Goal: Task Accomplishment & Management: Manage account settings

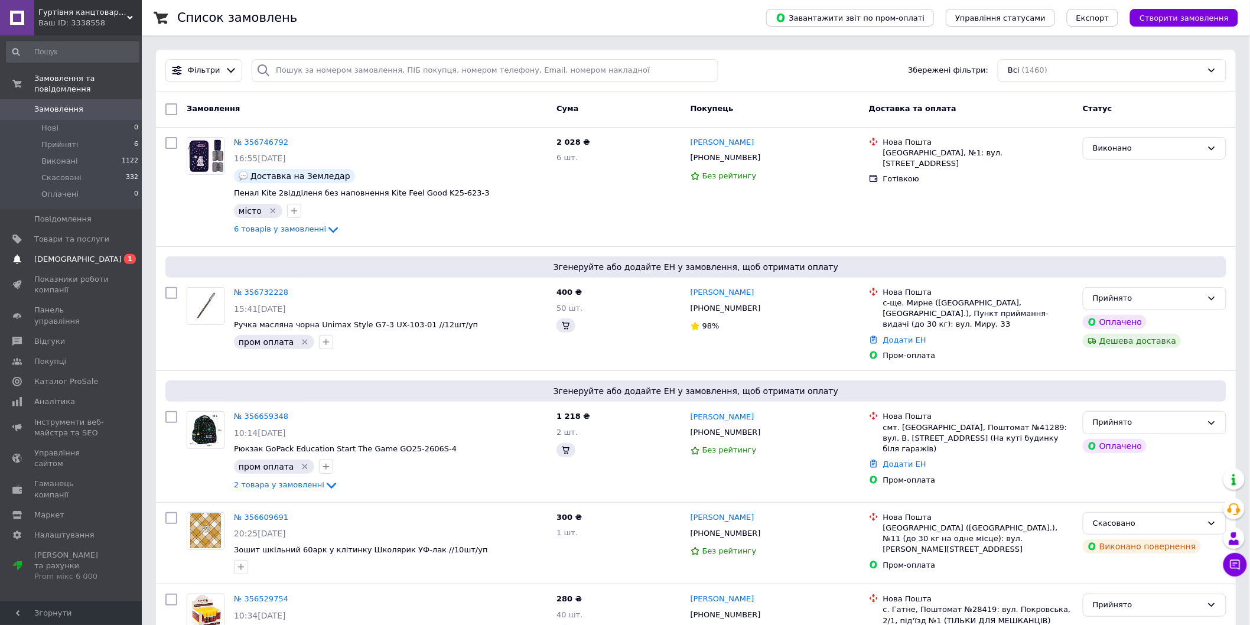
click at [95, 254] on span "[DEMOGRAPHIC_DATA]" at bounding box center [71, 259] width 75 height 11
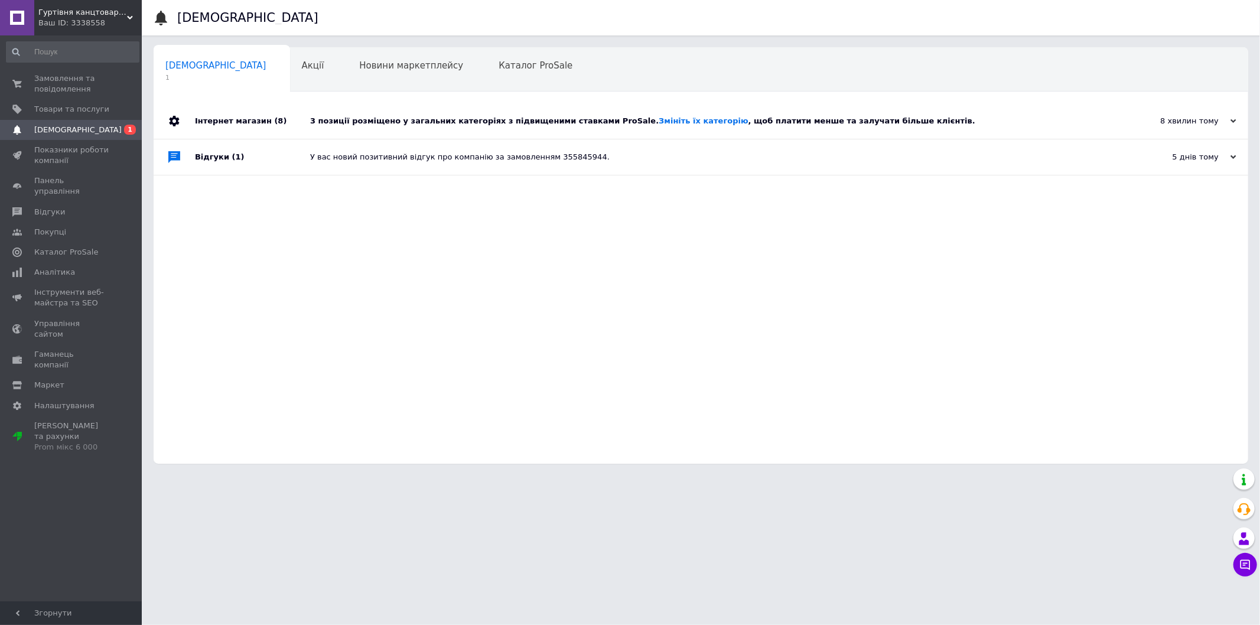
click at [376, 166] on div "У вас новий позитивний відгук про компанію за замовленням 355845944." at bounding box center [714, 156] width 808 height 35
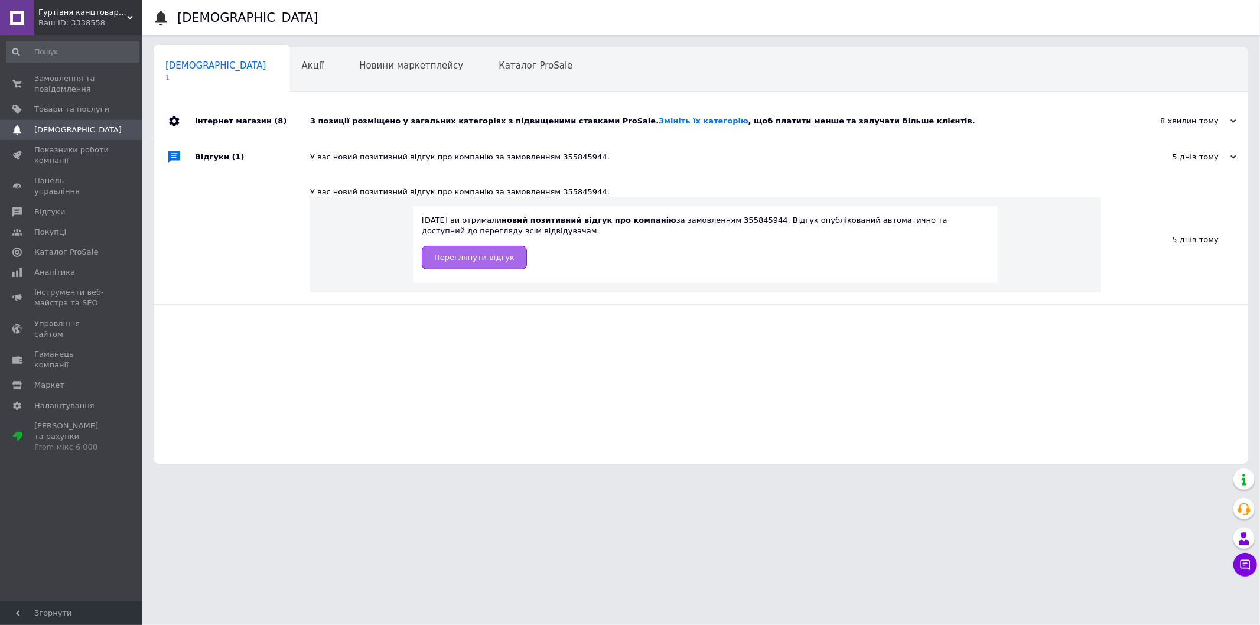
click at [469, 266] on link "Переглянути відгук" at bounding box center [474, 258] width 105 height 24
click at [87, 222] on link "Покупці" at bounding box center [72, 232] width 145 height 20
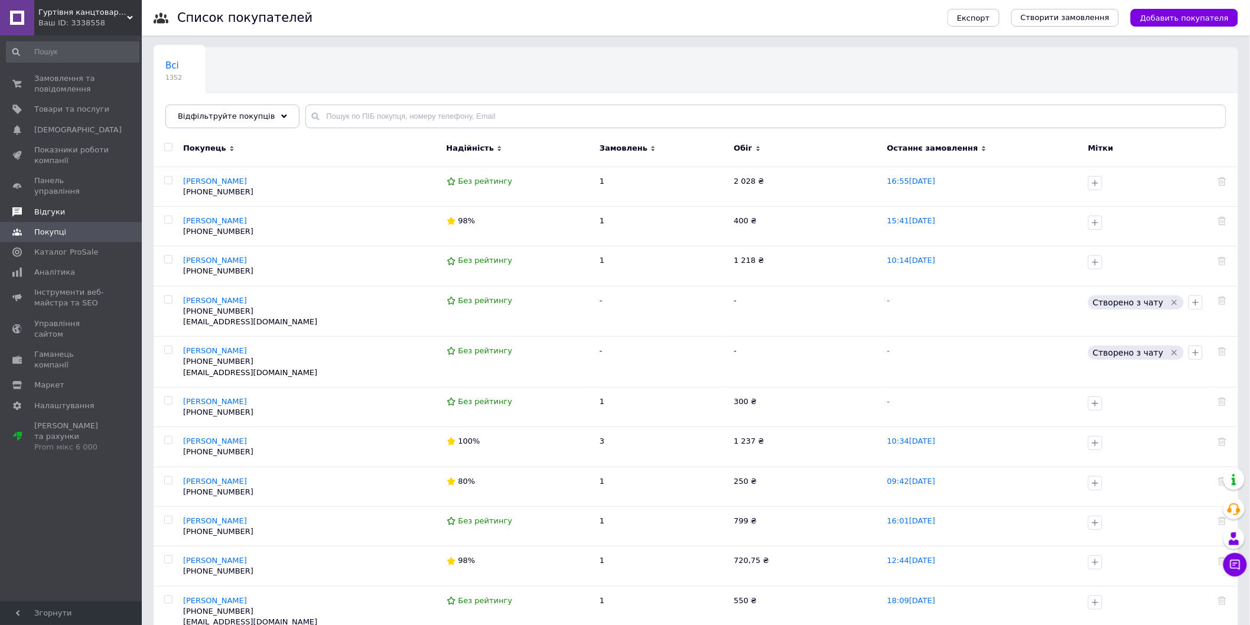
click at [66, 207] on span "Відгуки" at bounding box center [71, 212] width 75 height 11
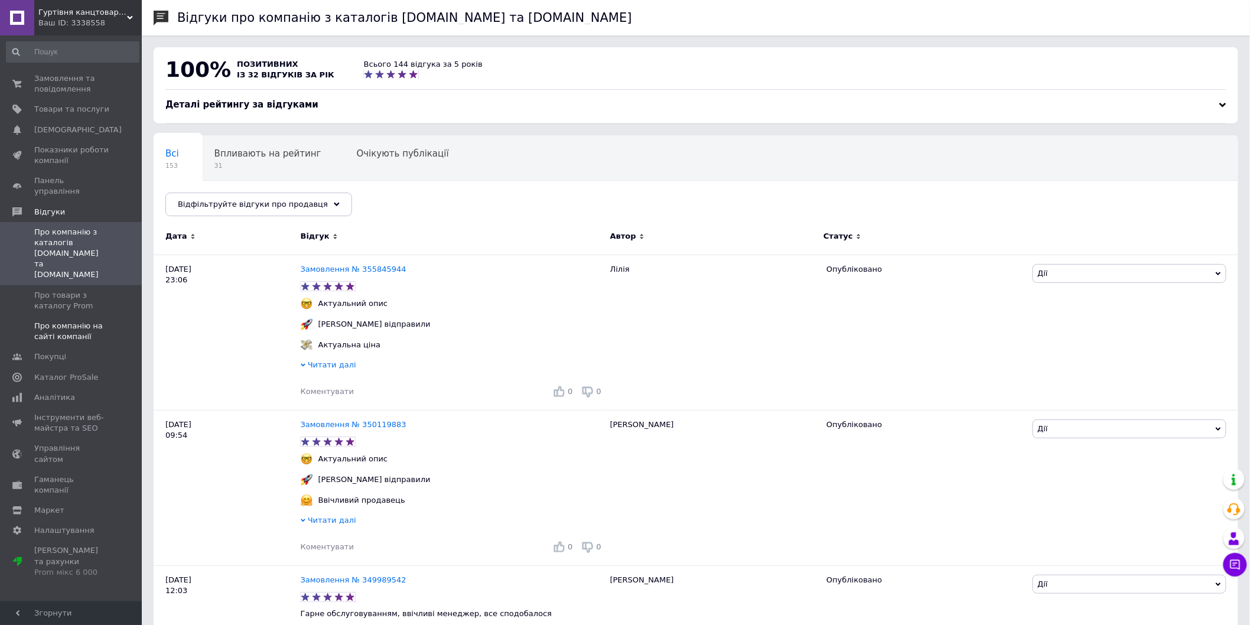
click at [82, 321] on span "Про компанію на сайті компанії" at bounding box center [71, 331] width 75 height 21
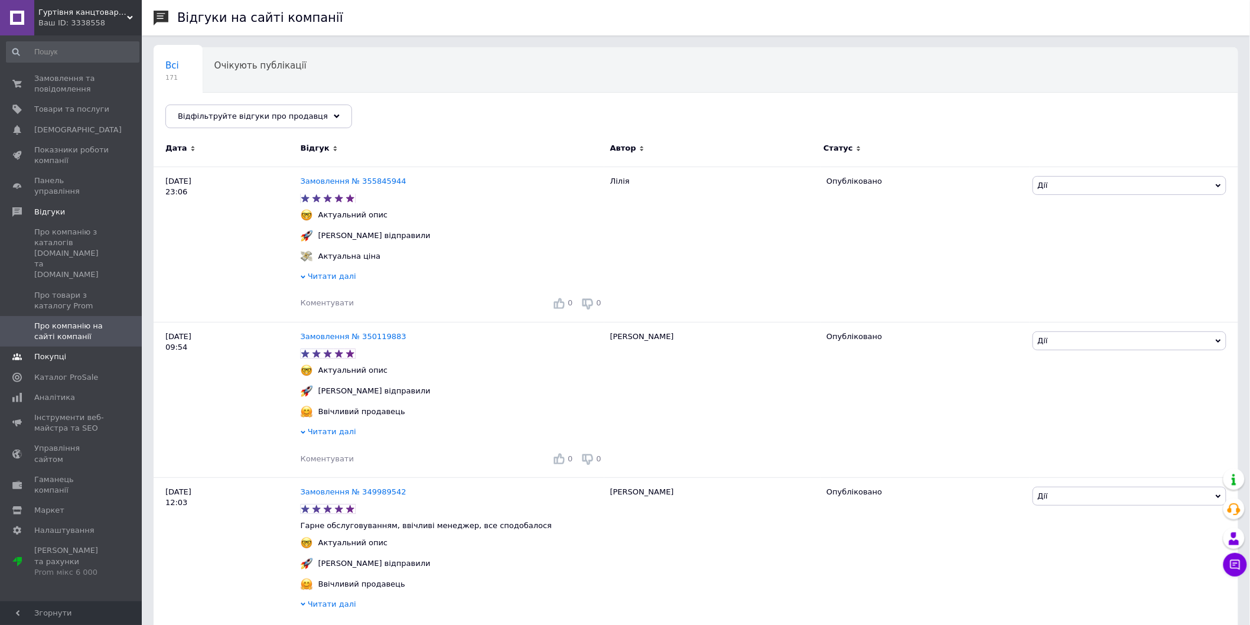
click at [54, 352] on span "Покупці" at bounding box center [50, 357] width 32 height 11
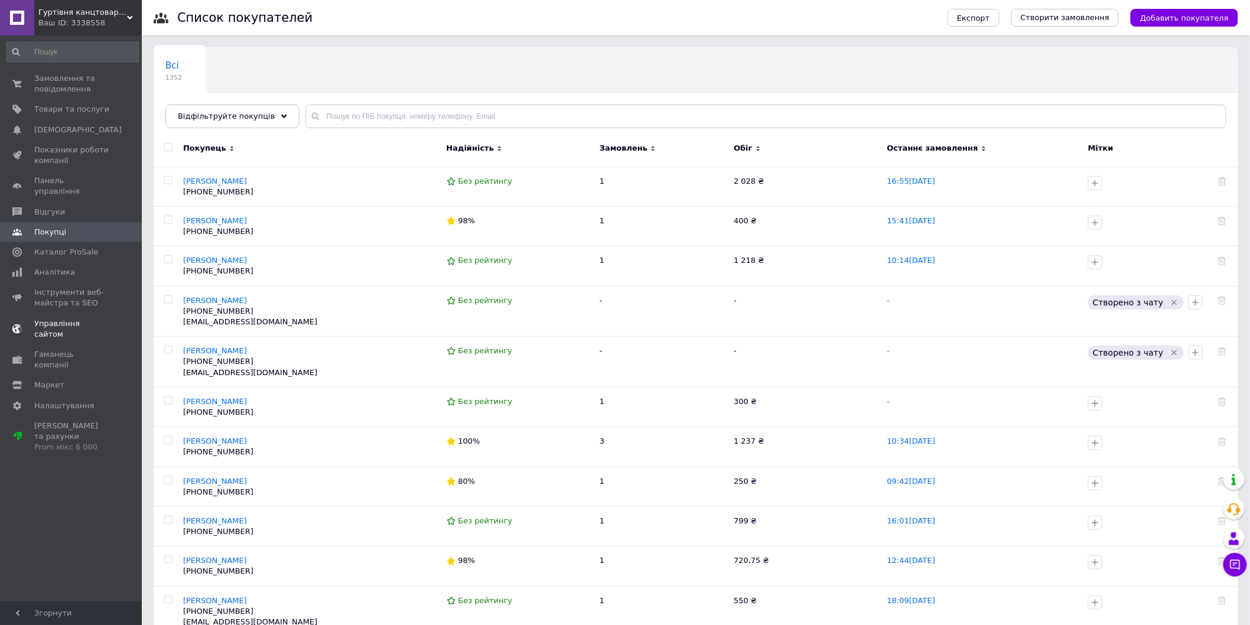
click at [75, 314] on link "Управління сайтом" at bounding box center [72, 329] width 145 height 31
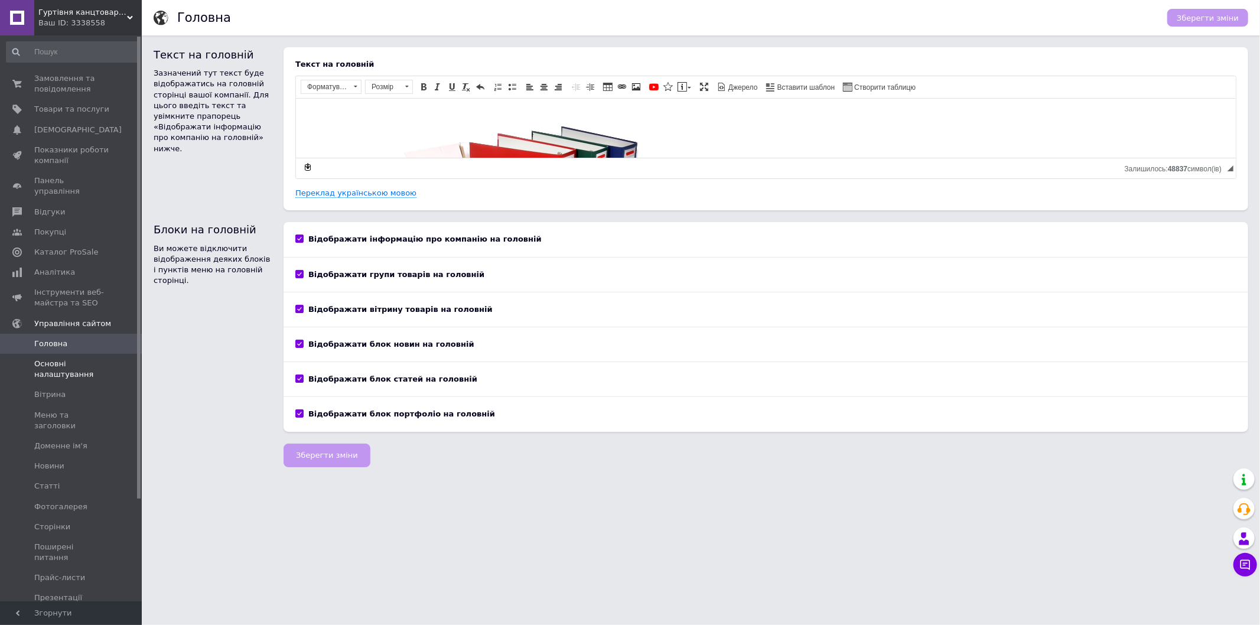
click at [69, 359] on span "Основні налаштування" at bounding box center [71, 369] width 75 height 21
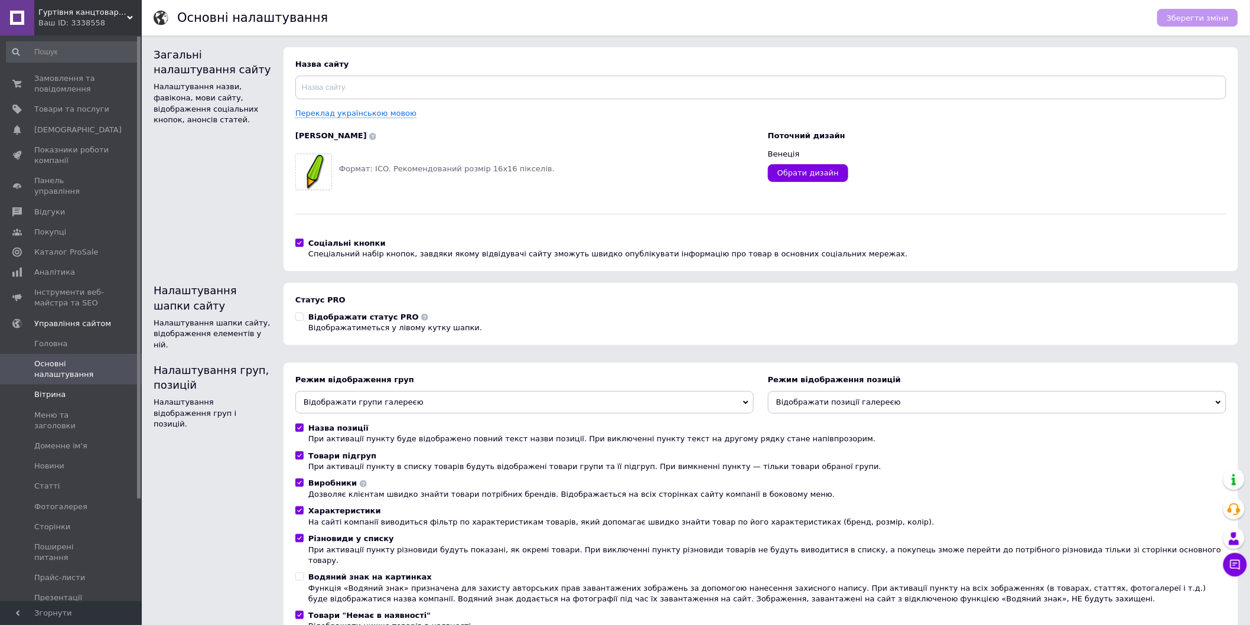
click at [65, 393] on link "Вітрина" at bounding box center [72, 395] width 145 height 20
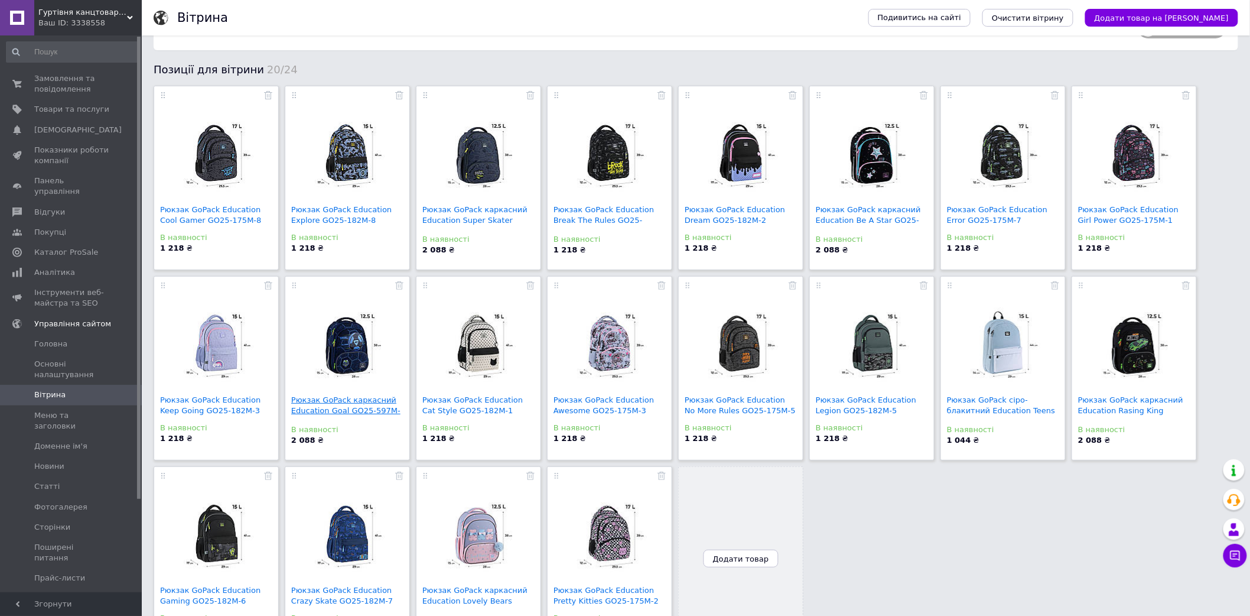
scroll to position [86, 0]
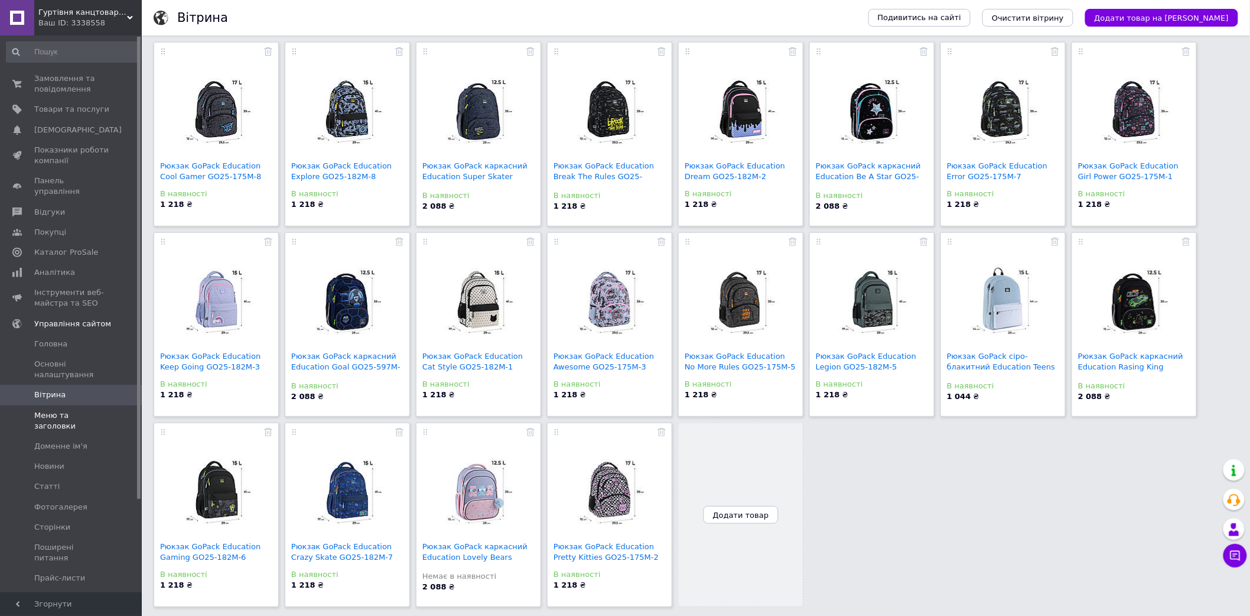
click at [48, 405] on link "Меню та заголовки" at bounding box center [72, 420] width 145 height 31
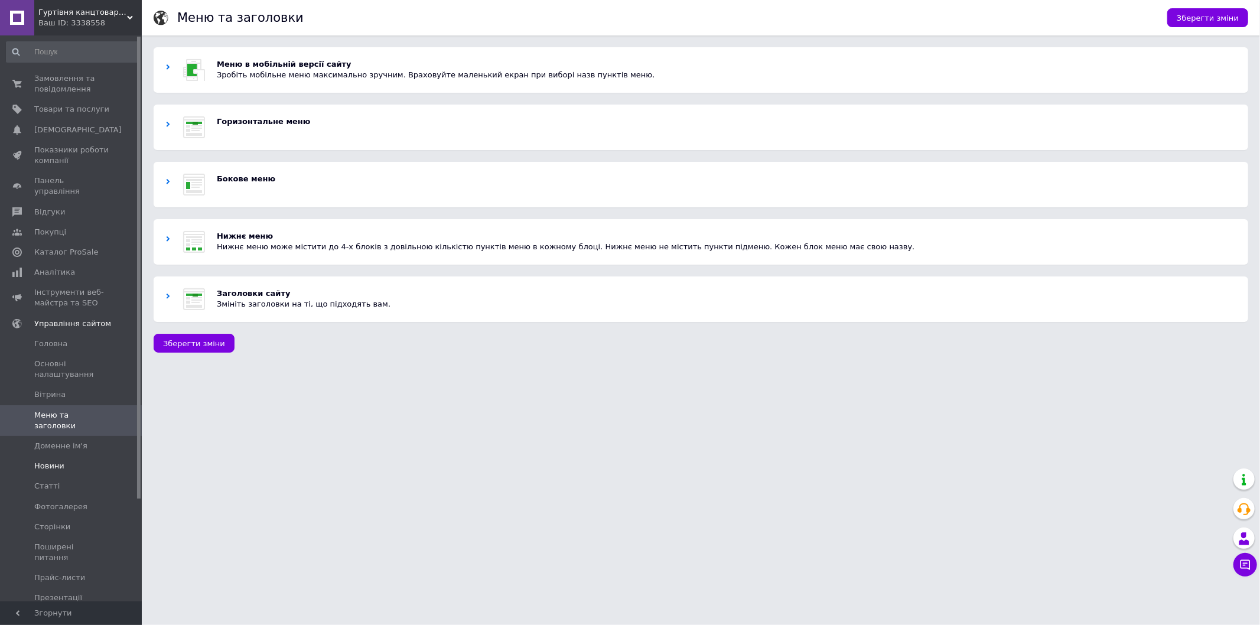
click at [70, 461] on span "Новини" at bounding box center [71, 466] width 75 height 11
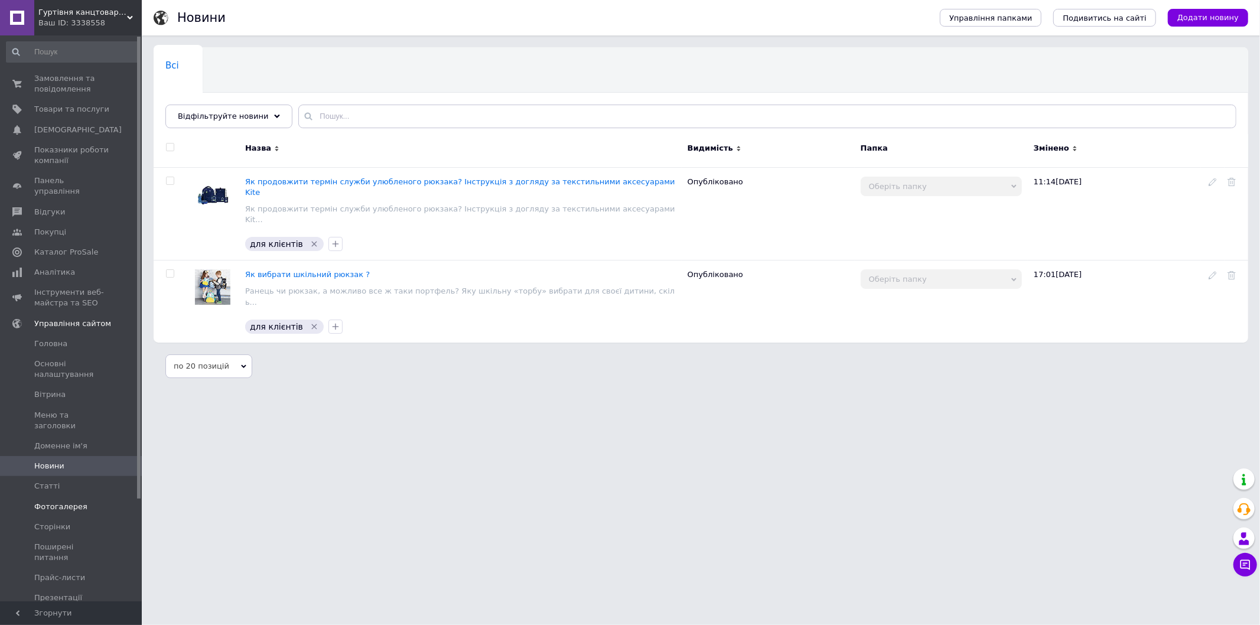
click at [57, 497] on link "Фотогалерея" at bounding box center [72, 507] width 145 height 20
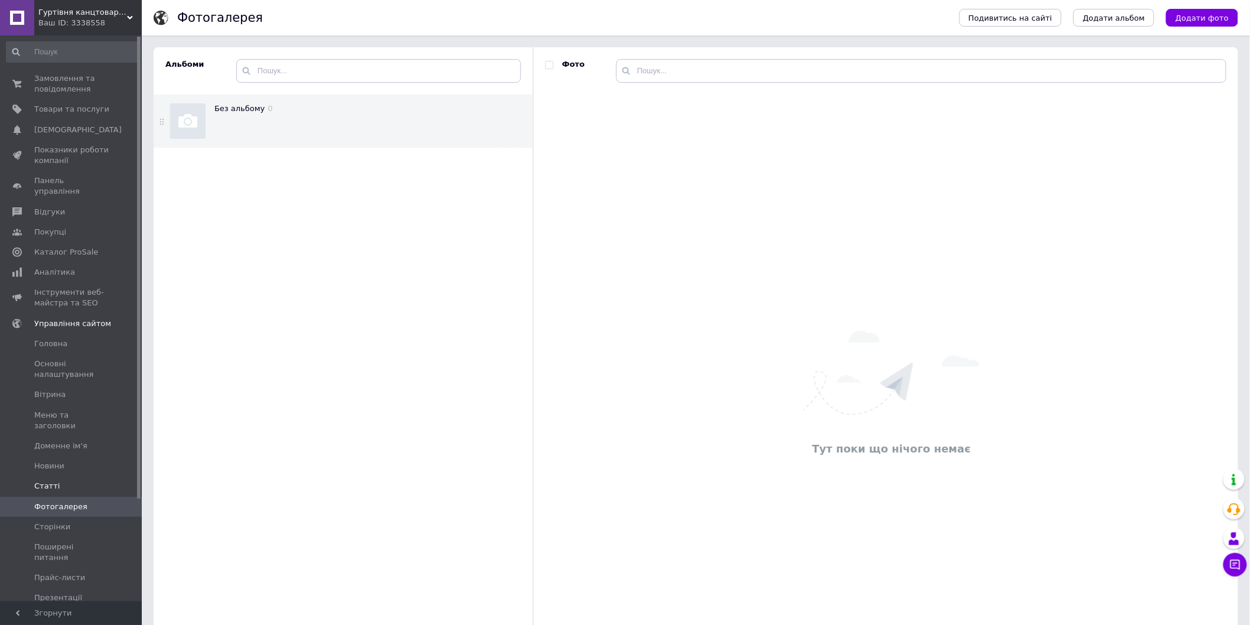
click at [55, 481] on span "Статті" at bounding box center [71, 486] width 75 height 11
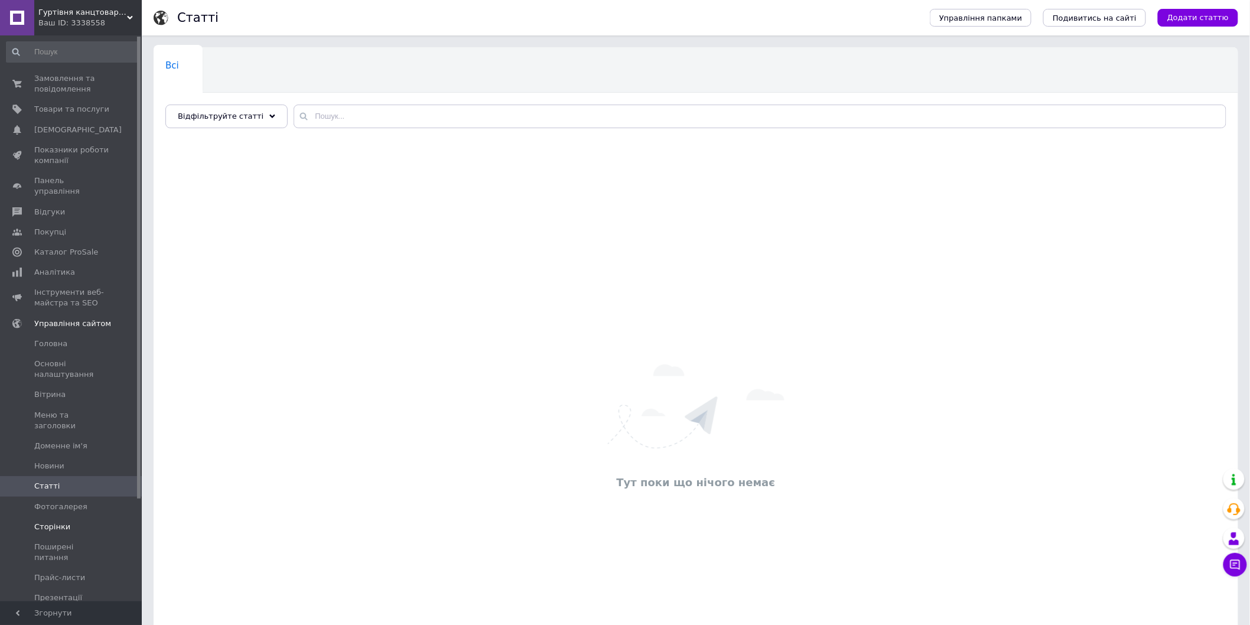
click at [48, 517] on link "Сторінки" at bounding box center [72, 527] width 145 height 20
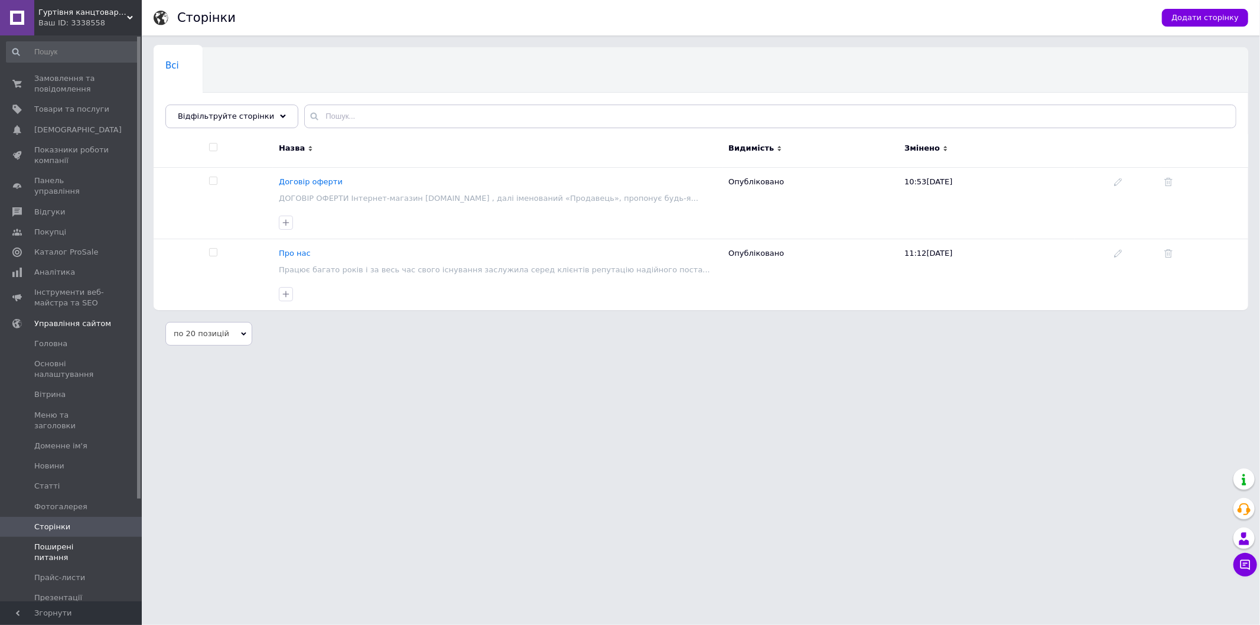
click at [70, 542] on span "Поширені питання" at bounding box center [71, 552] width 75 height 21
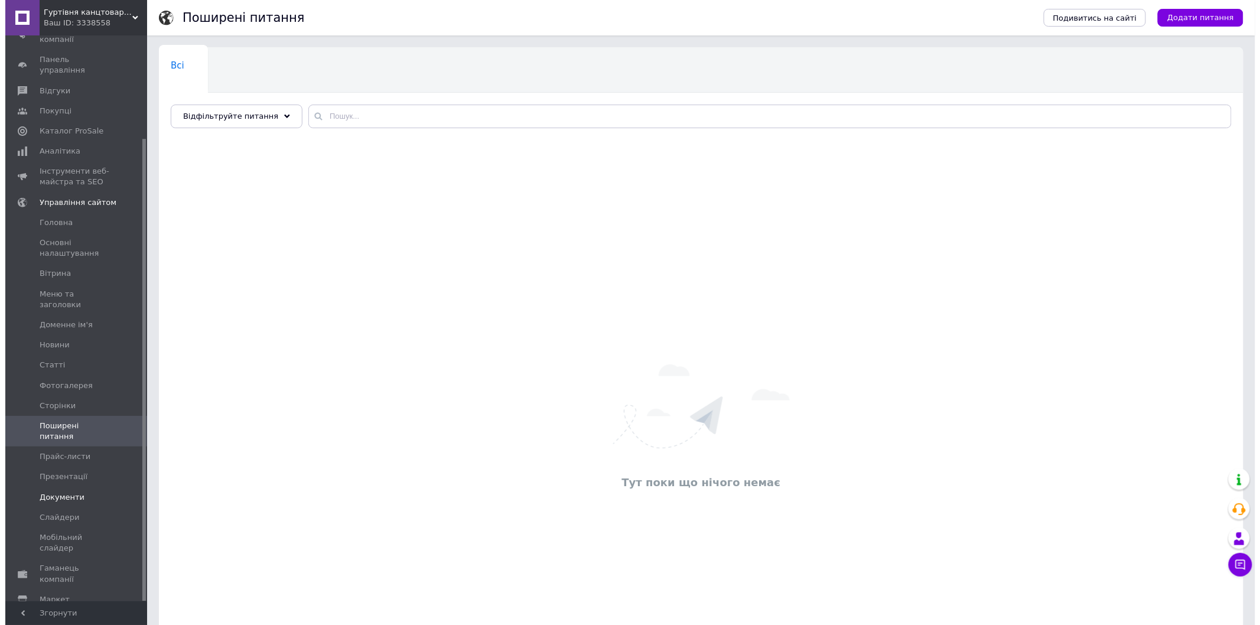
scroll to position [126, 0]
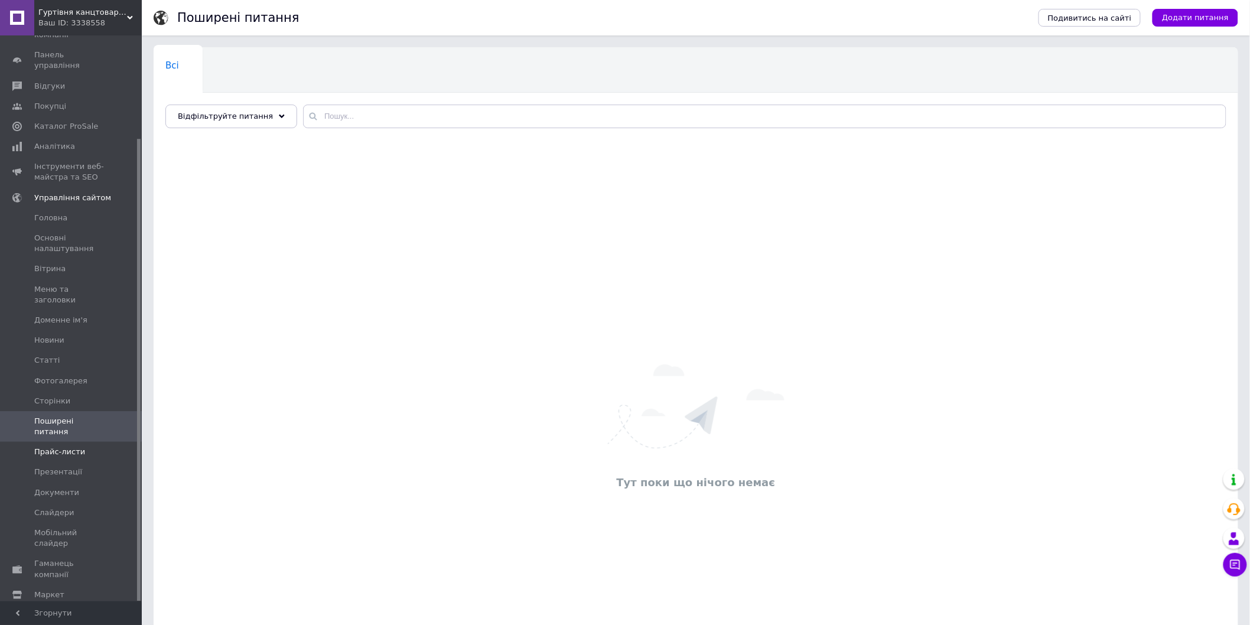
click at [61, 447] on span "Прайс-листи" at bounding box center [59, 452] width 51 height 11
click at [86, 467] on span "Презентації" at bounding box center [71, 472] width 75 height 11
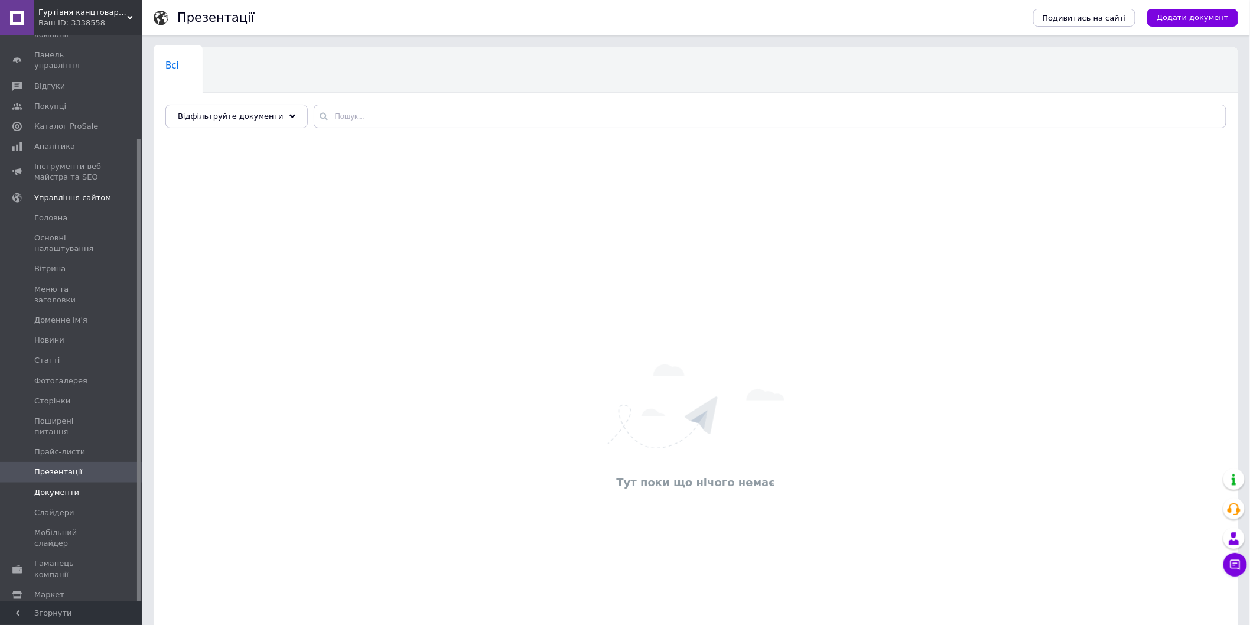
click at [57, 488] on span "Документи" at bounding box center [56, 493] width 45 height 11
click at [46, 508] on span "Слайдери" at bounding box center [54, 513] width 40 height 11
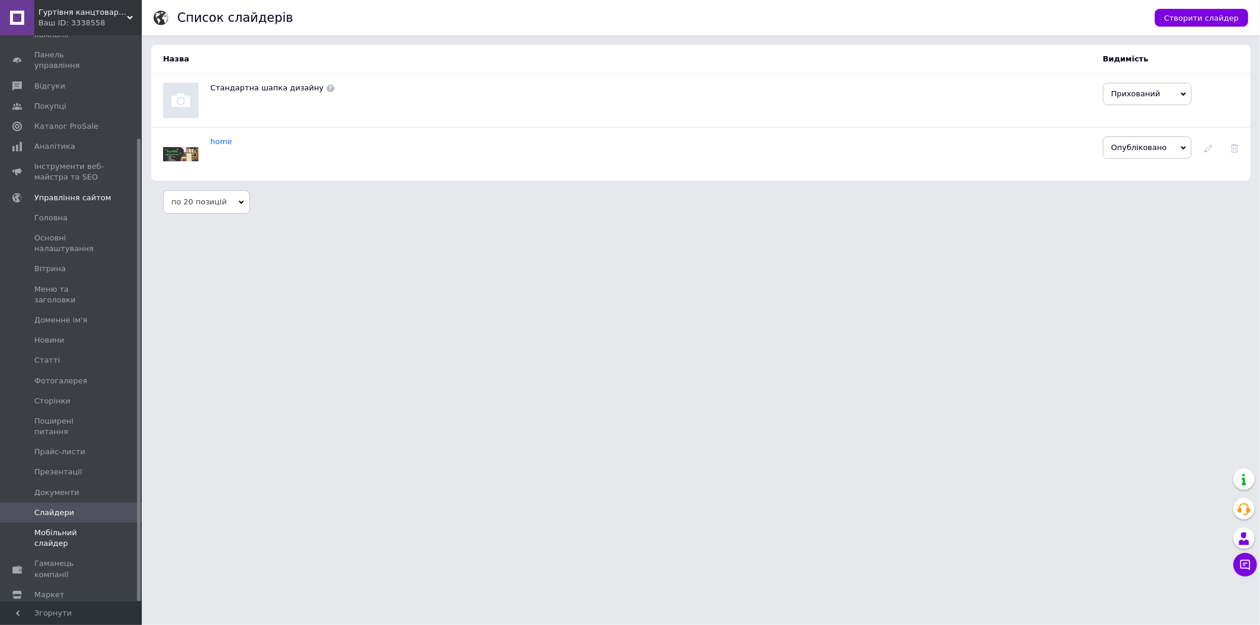
click at [66, 528] on span "Мобільний слайдер" at bounding box center [71, 538] width 75 height 21
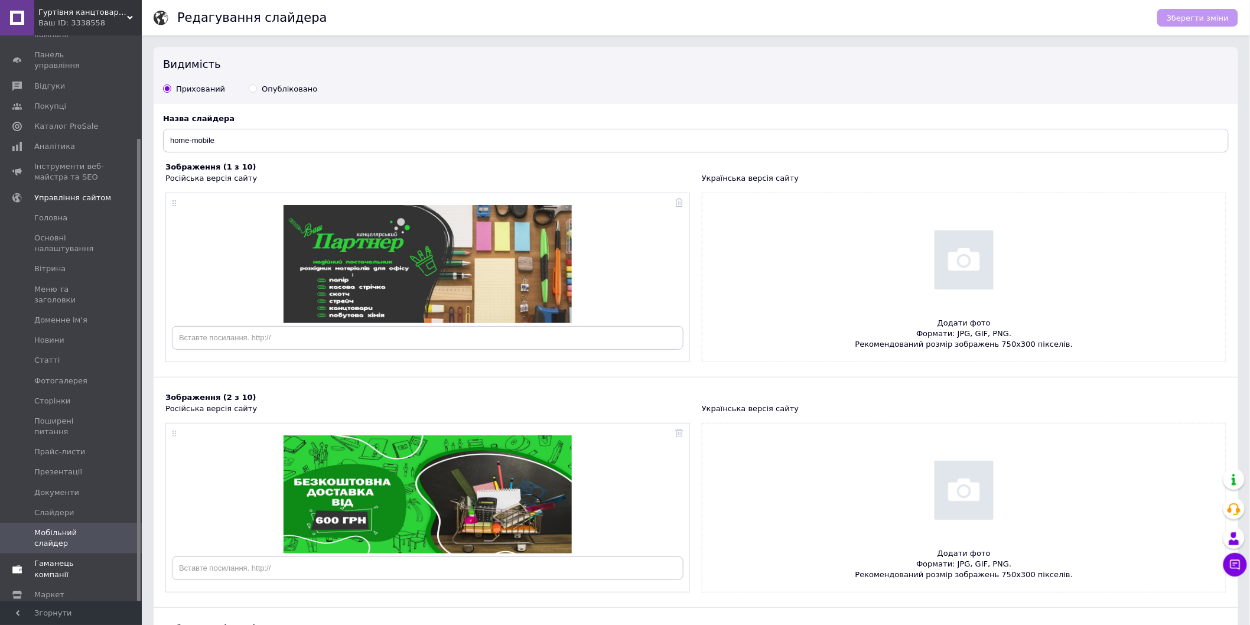
click at [69, 558] on span "Гаманець компанії" at bounding box center [71, 568] width 75 height 21
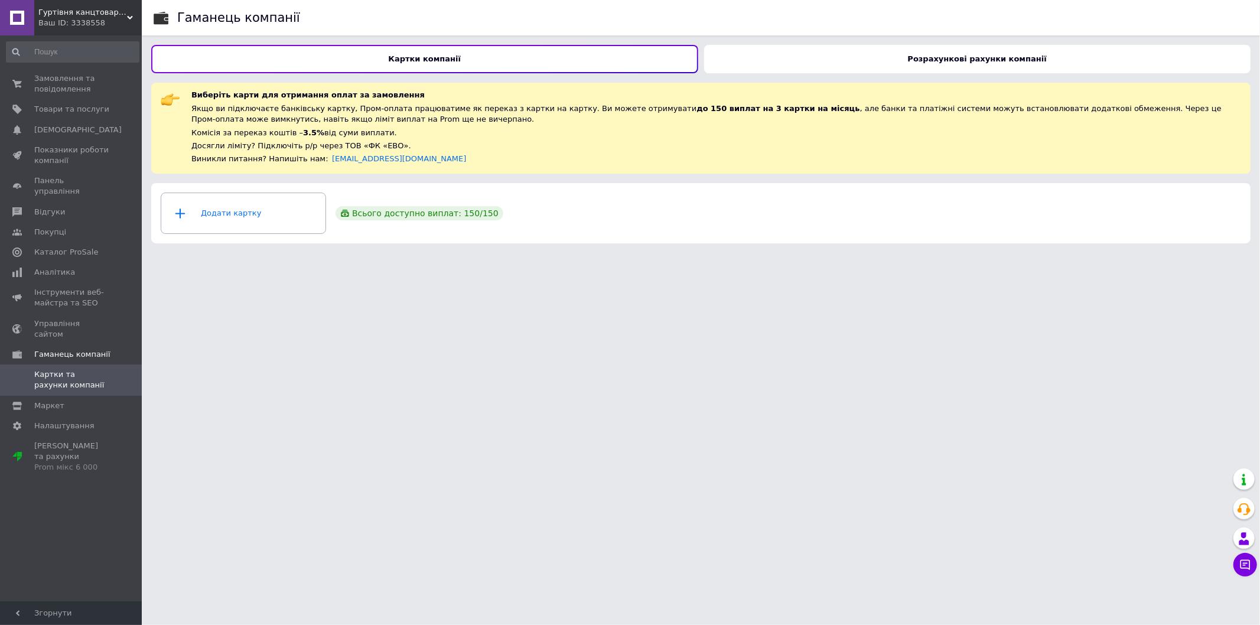
click at [922, 51] on div "Розрахункові рахунки компанії" at bounding box center [977, 59] width 547 height 28
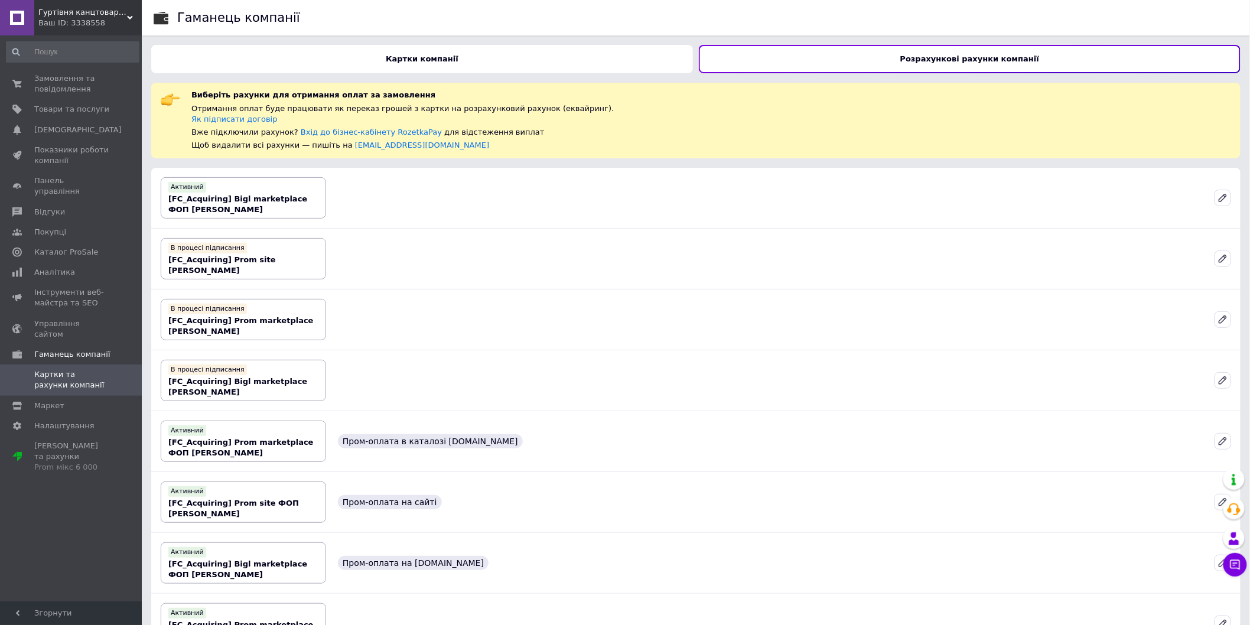
drag, startPoint x: 285, startPoint y: 204, endPoint x: 412, endPoint y: 176, distance: 130.2
click at [412, 176] on div "Активний [FC_Acquiring] Bigl marketplace ФОП [PERSON_NAME]" at bounding box center [696, 198] width 1080 height 51
click at [1215, 190] on div at bounding box center [1223, 198] width 26 height 26
click at [1229, 209] on div at bounding box center [1223, 198] width 26 height 26
click at [1225, 202] on icon at bounding box center [1223, 198] width 11 height 11
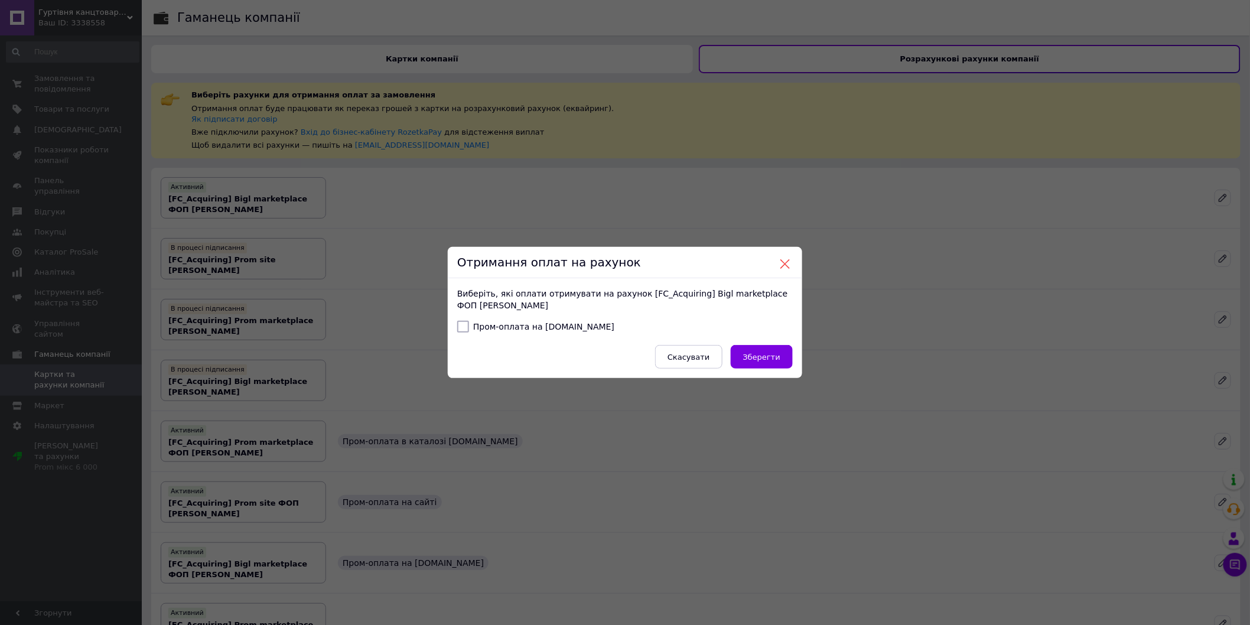
click at [787, 263] on button at bounding box center [785, 264] width 11 height 11
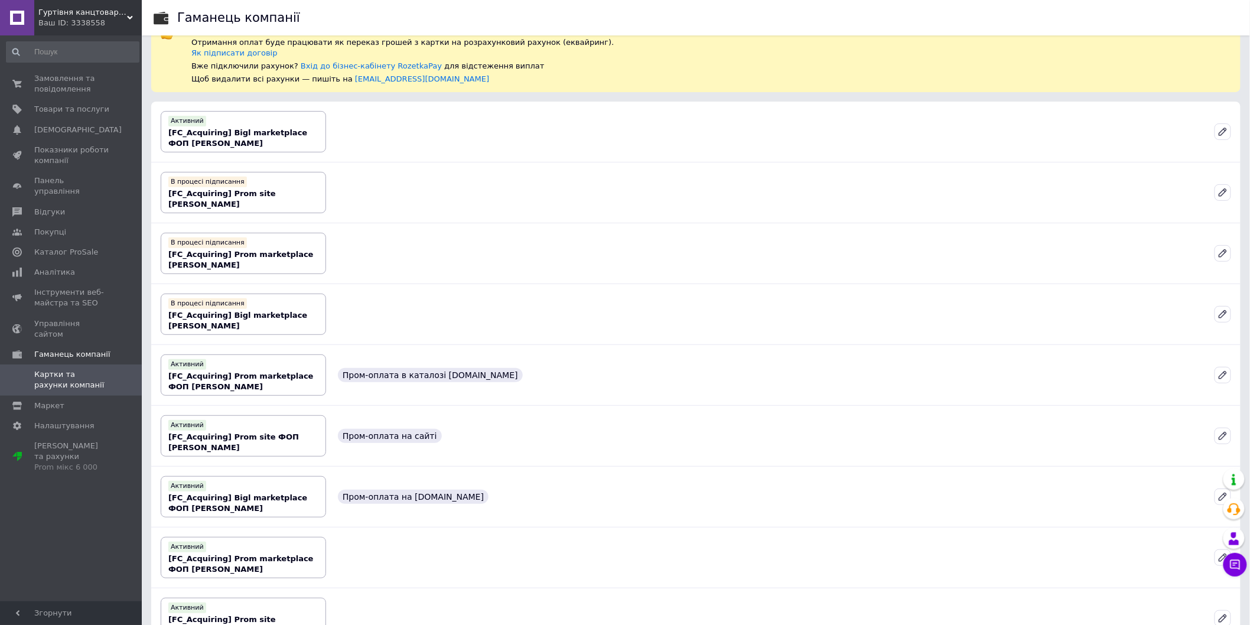
scroll to position [161, 0]
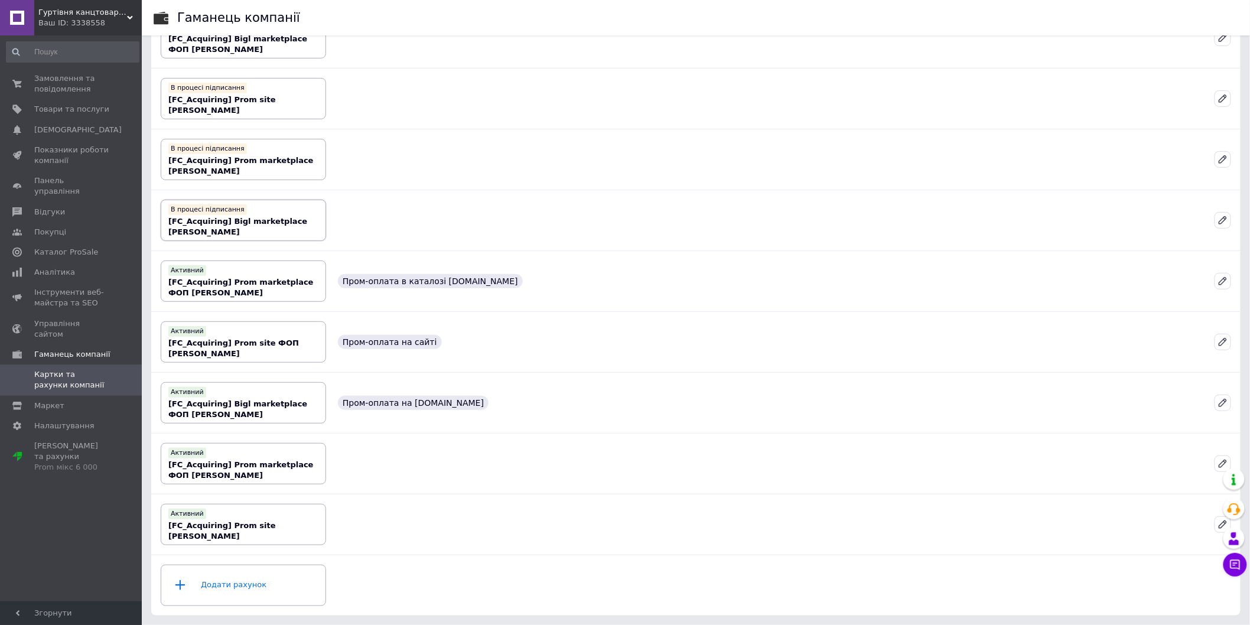
click at [282, 226] on b "[FC_Acquiring] Bigl marketplace [PERSON_NAME]" at bounding box center [237, 227] width 139 height 20
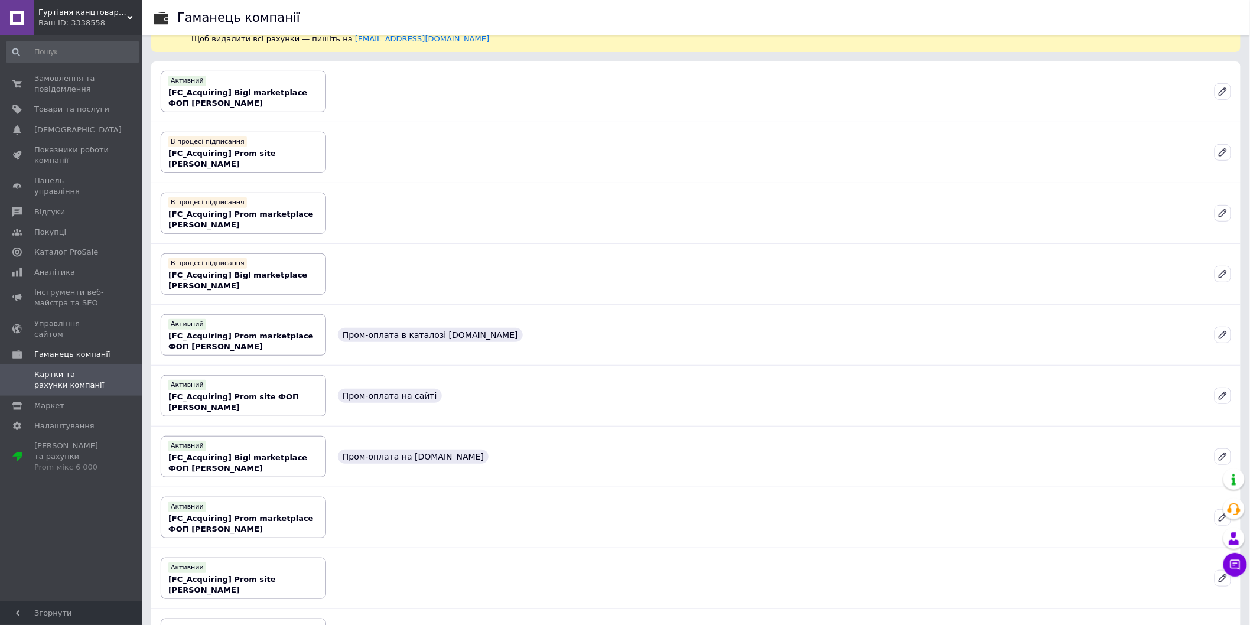
scroll to position [0, 0]
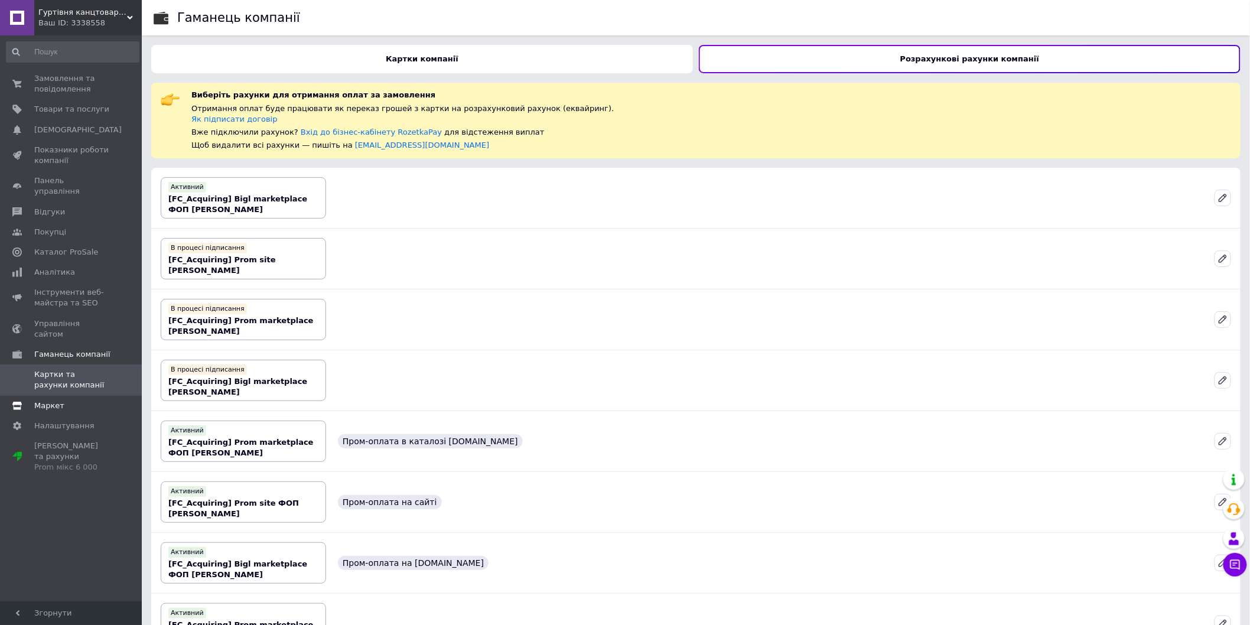
click at [92, 396] on link "Маркет" at bounding box center [72, 406] width 145 height 20
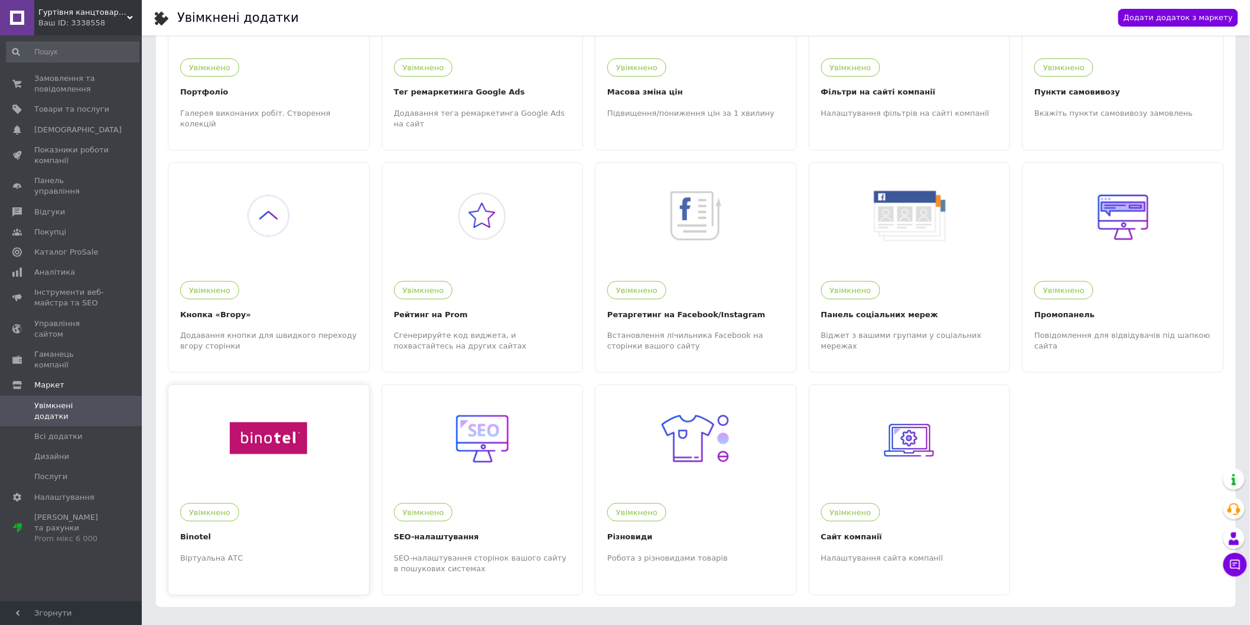
scroll to position [349, 0]
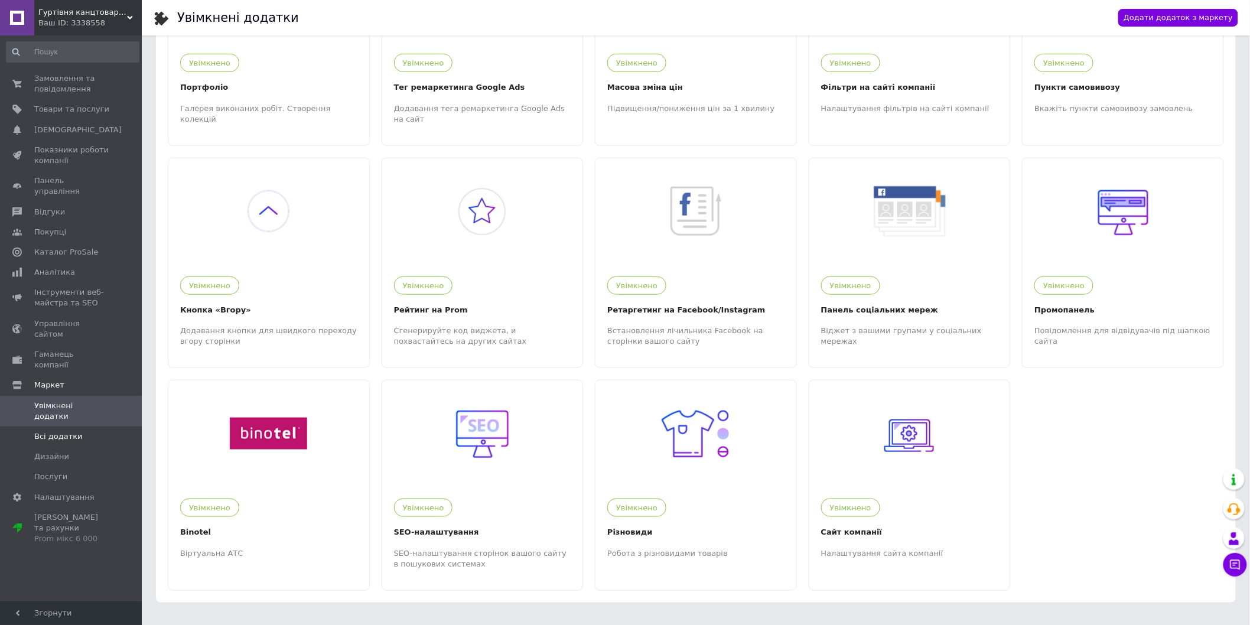
click at [80, 427] on link "Всі додатки" at bounding box center [72, 437] width 145 height 20
click at [75, 431] on span "Всі додатки" at bounding box center [71, 436] width 75 height 11
